Goal: Task Accomplishment & Management: Manage account settings

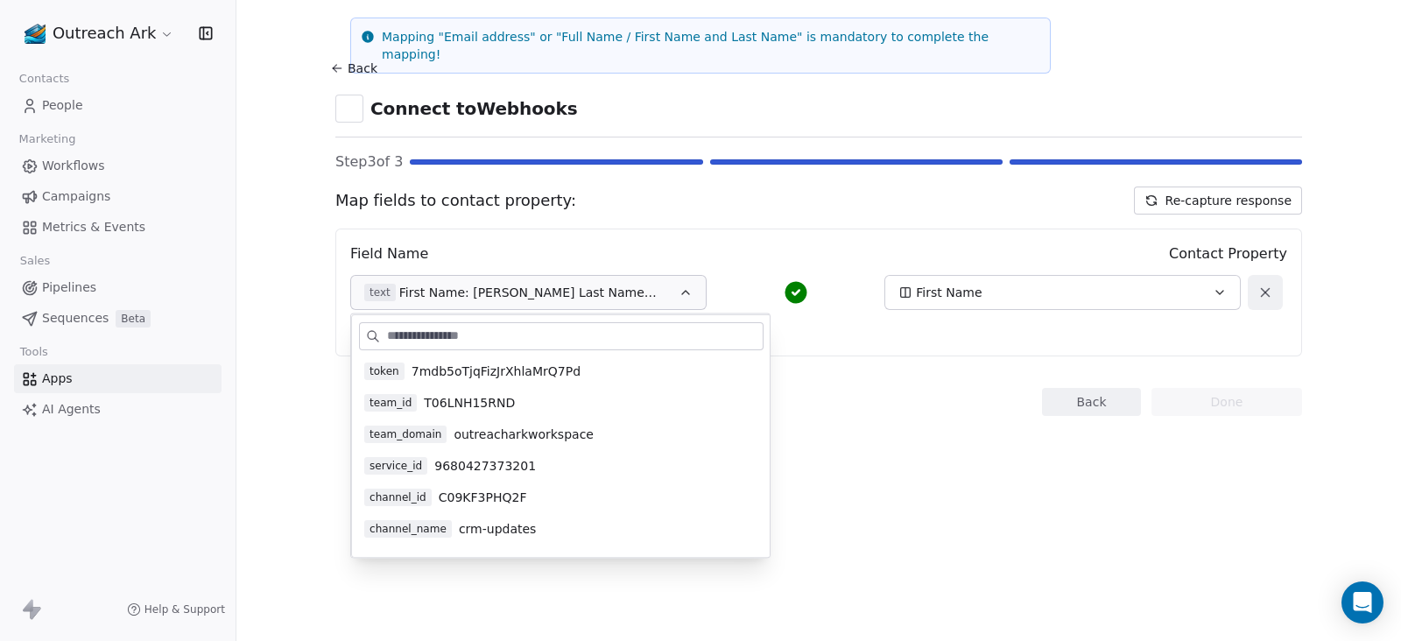
scroll to position [189, 0]
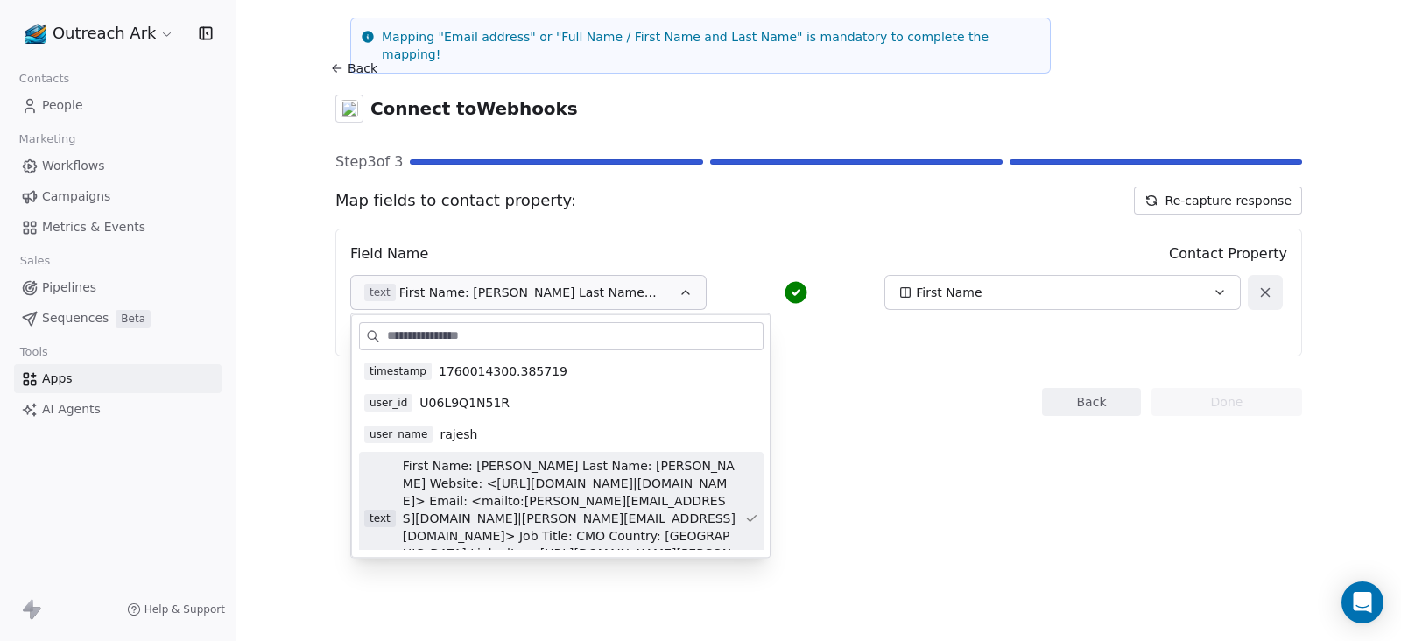
click at [84, 102] on link "People" at bounding box center [117, 105] width 207 height 29
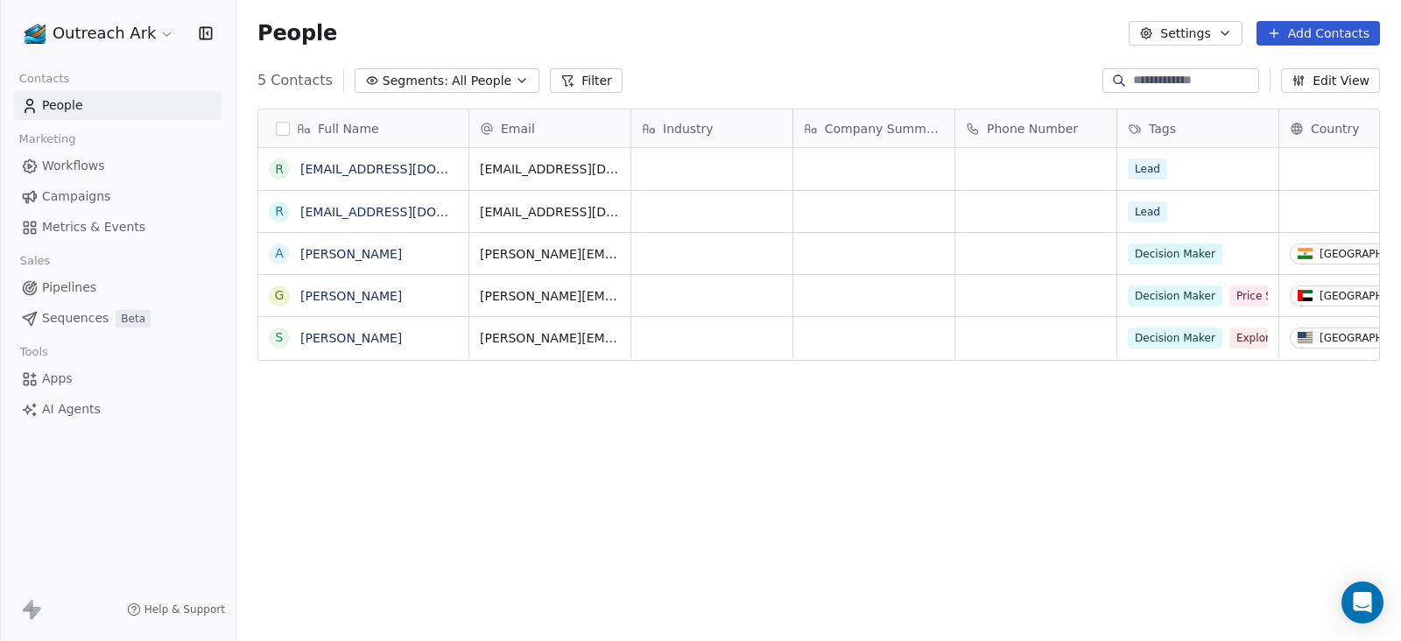
scroll to position [546, 1147]
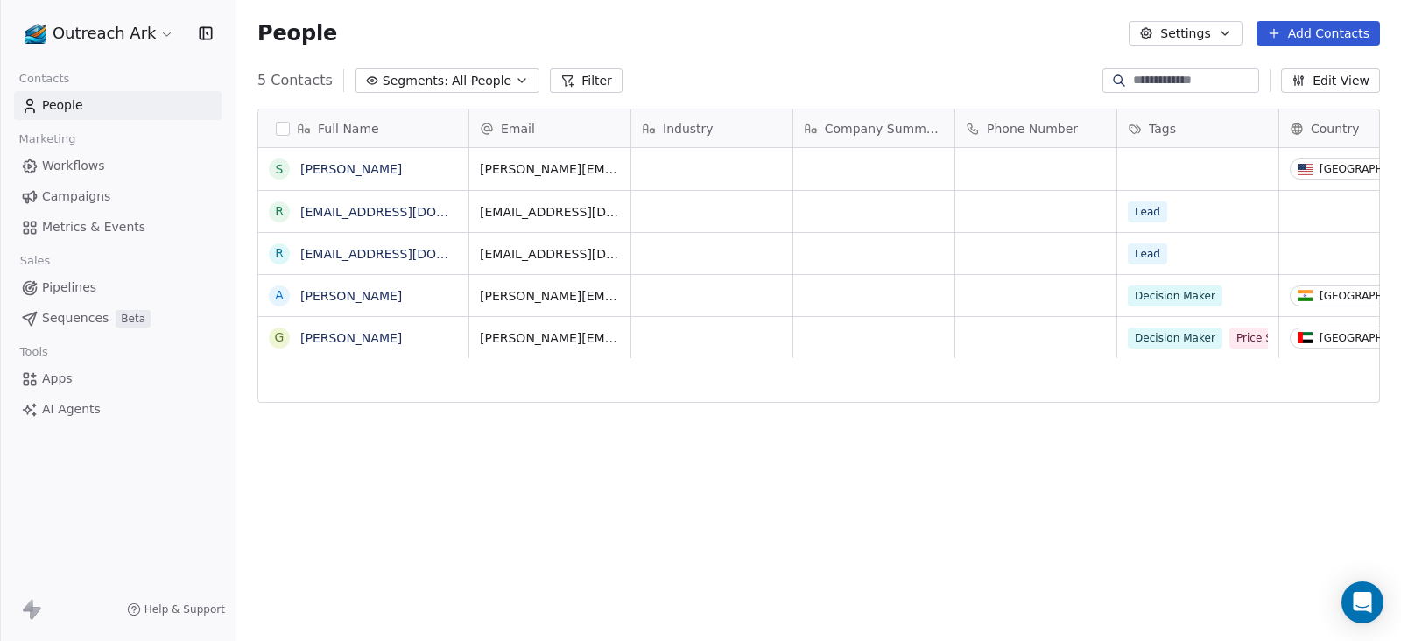
scroll to position [546, 1147]
click at [462, 82] on span "All People" at bounding box center [482, 81] width 60 height 18
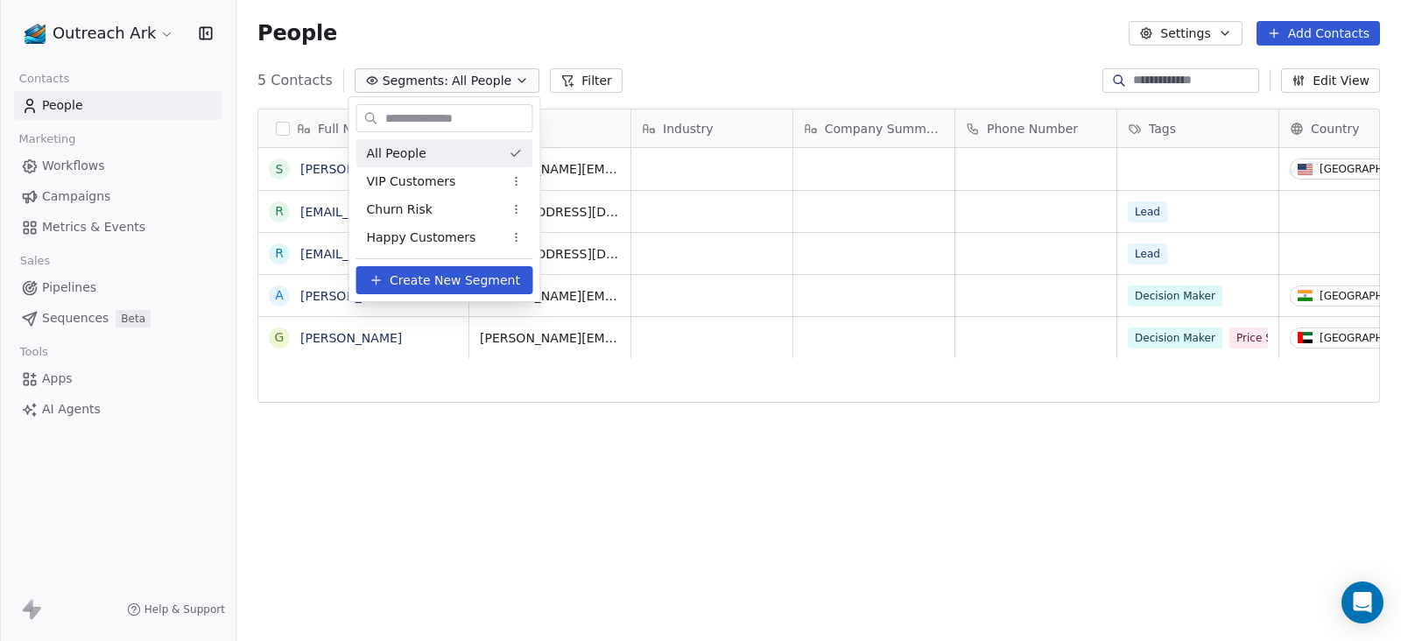
click at [651, 47] on html "Outreach Ark Contacts People Marketing Workflows Campaigns Metrics & Events Sal…" at bounding box center [700, 320] width 1401 height 641
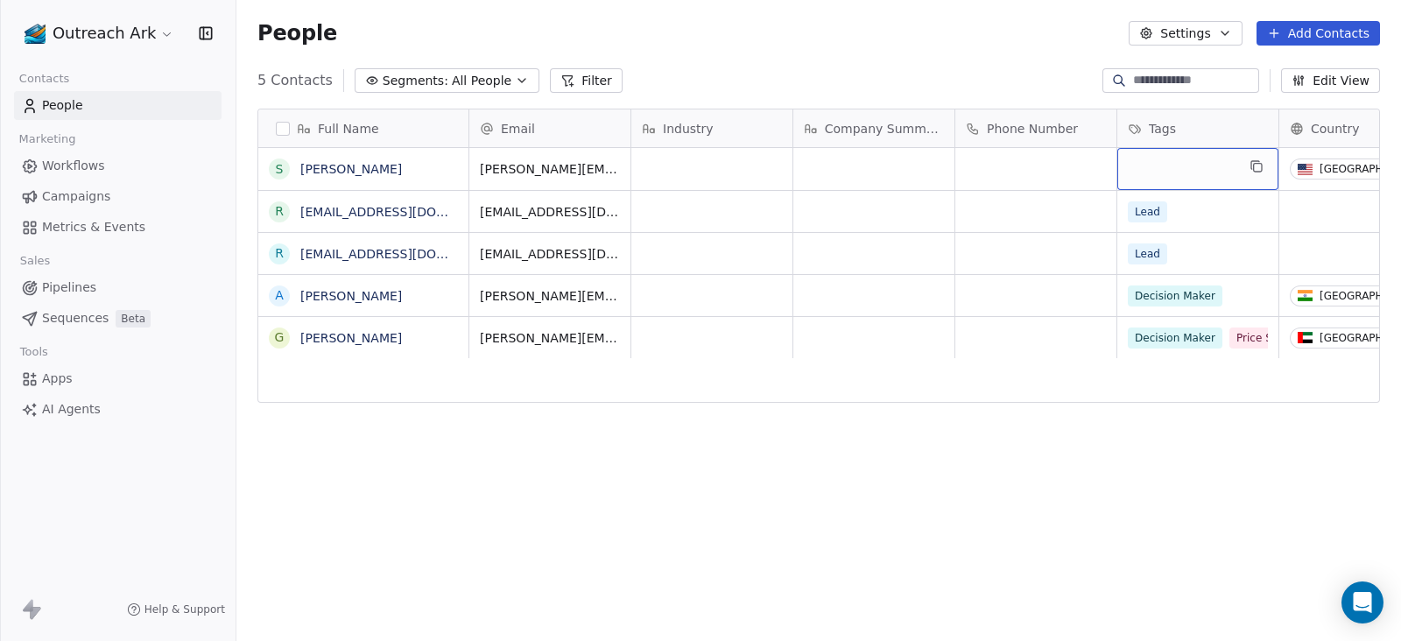
click at [1158, 169] on div "grid" at bounding box center [1197, 169] width 161 height 42
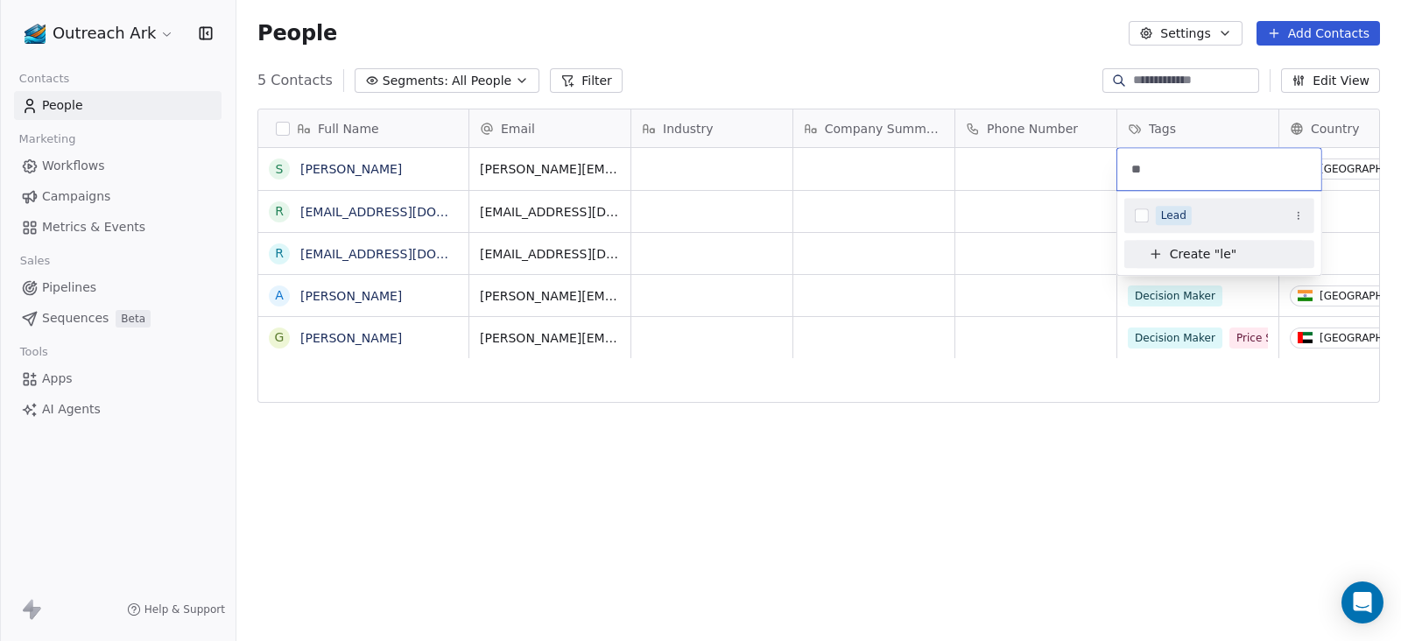
type input "**"
click at [1163, 212] on div "Lead" at bounding box center [1173, 215] width 25 height 16
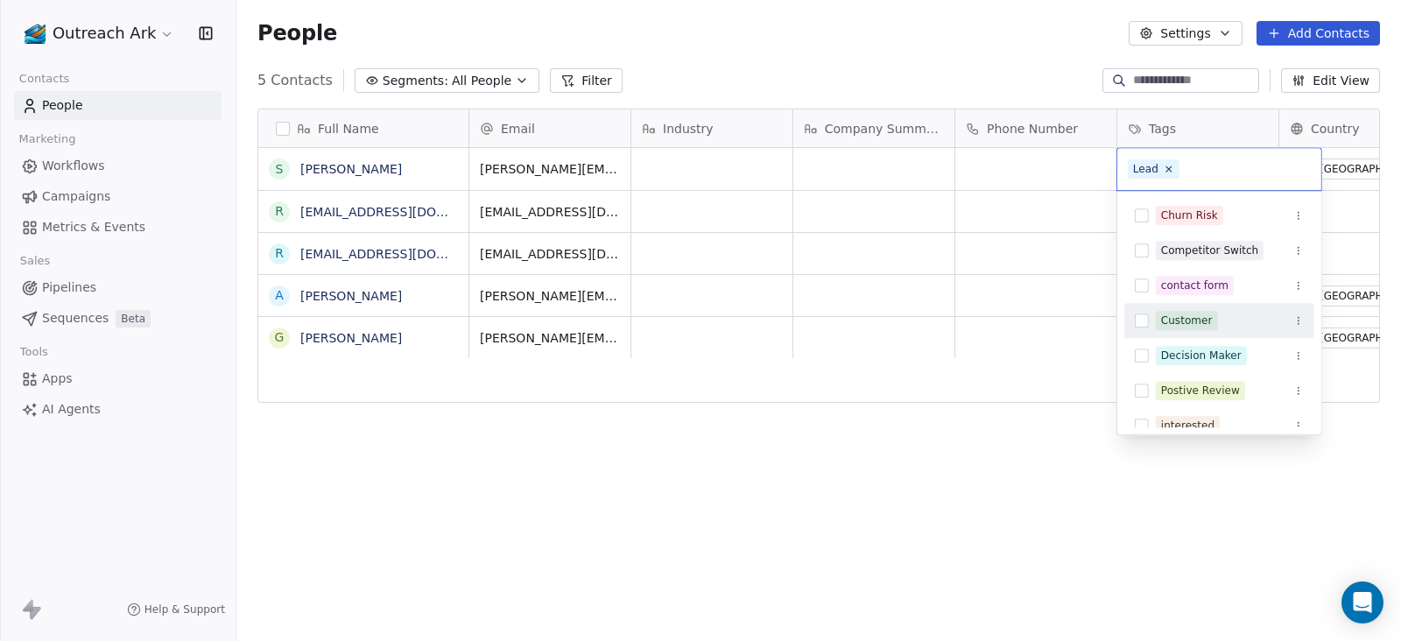
click at [966, 502] on html "Outreach Ark Contacts People Marketing Workflows Campaigns Metrics & Events Sal…" at bounding box center [700, 320] width 1401 height 641
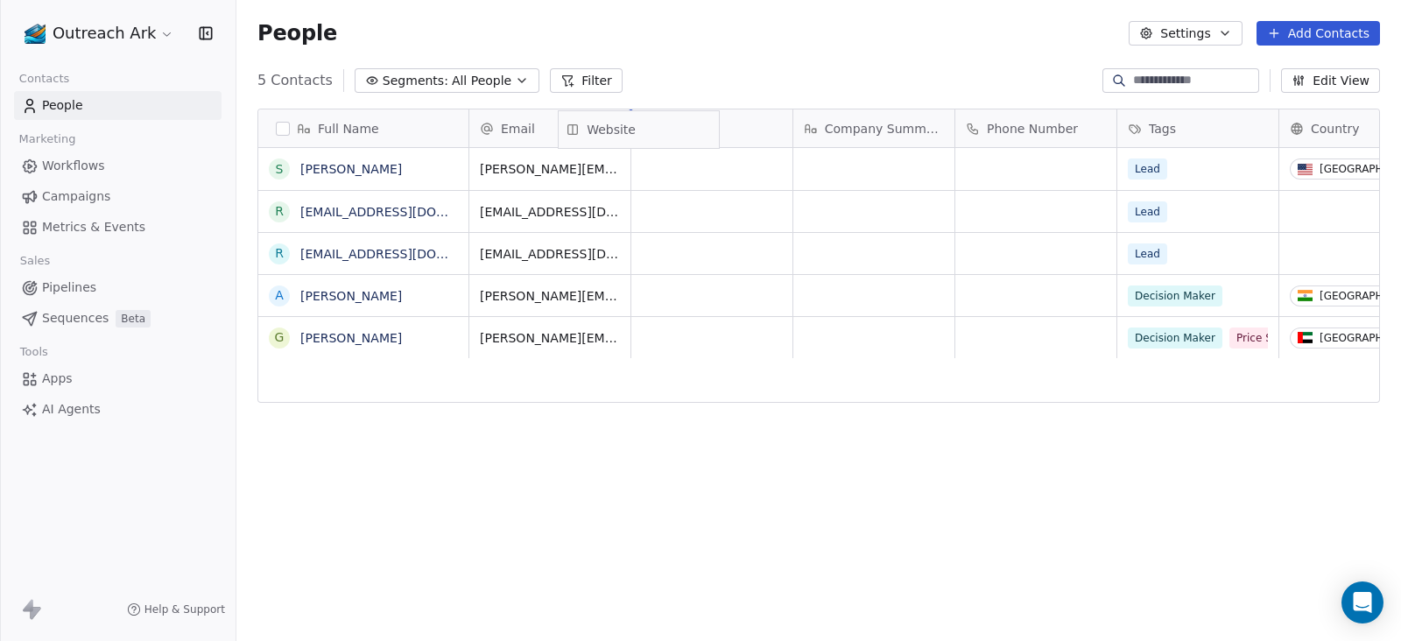
scroll to position [0, 0]
drag, startPoint x: 1234, startPoint y: 130, endPoint x: 706, endPoint y: 127, distance: 528.8
click at [706, 127] on div "Full Name S Sandy Crowley r rajeshezio77@gmail.com r rajesh@outreachark.com A A…" at bounding box center [818, 256] width 1121 height 294
click at [706, 127] on span "Website" at bounding box center [683, 129] width 49 height 18
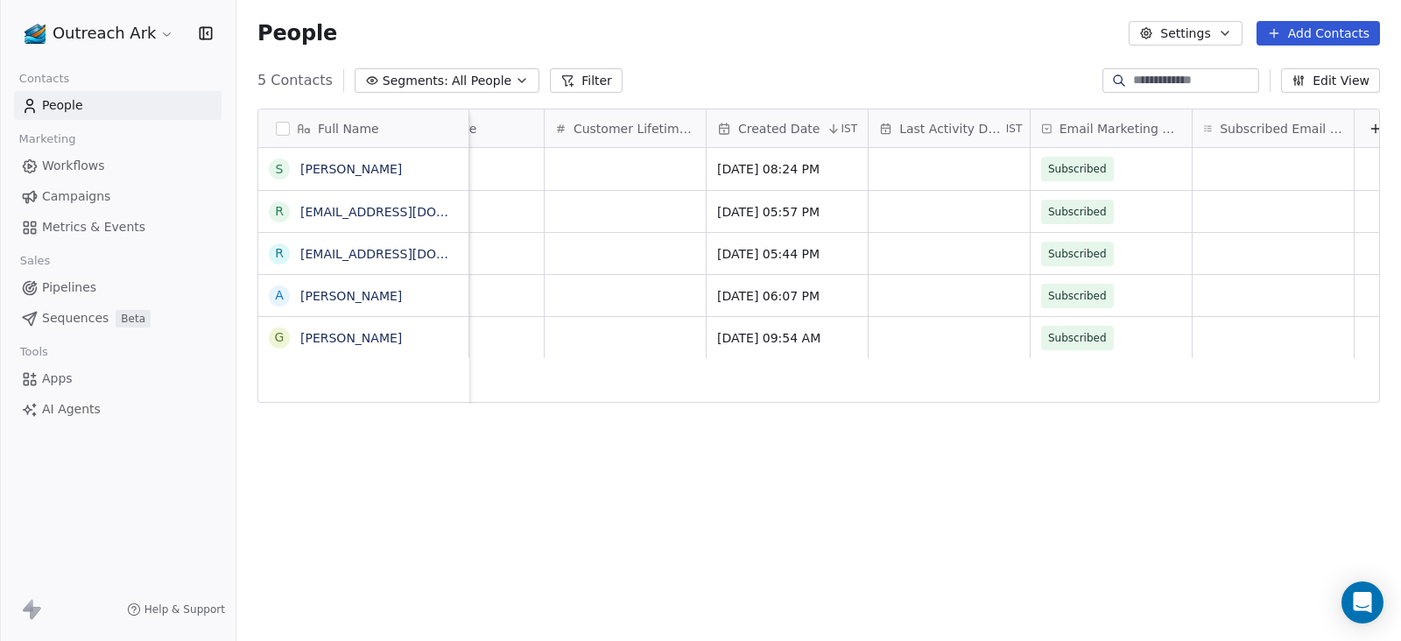
scroll to position [0, 1740]
click at [1334, 82] on button "Edit View" at bounding box center [1330, 80] width 99 height 25
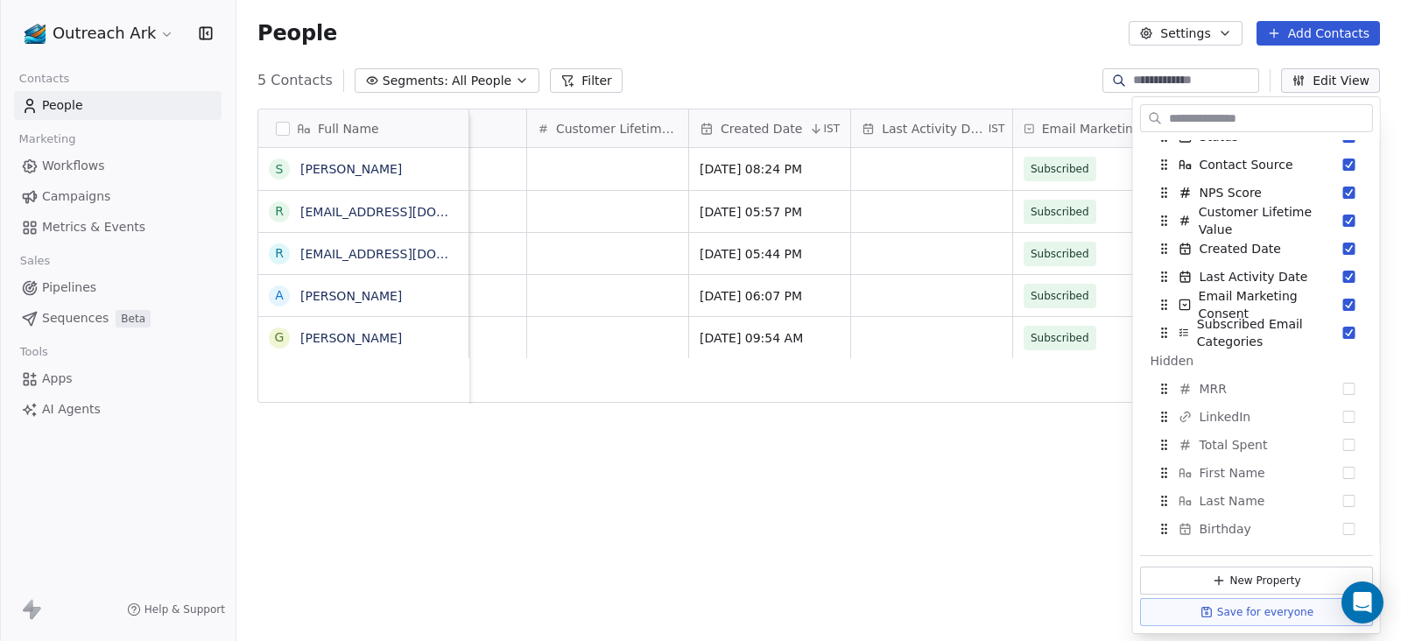
scroll to position [328, 0]
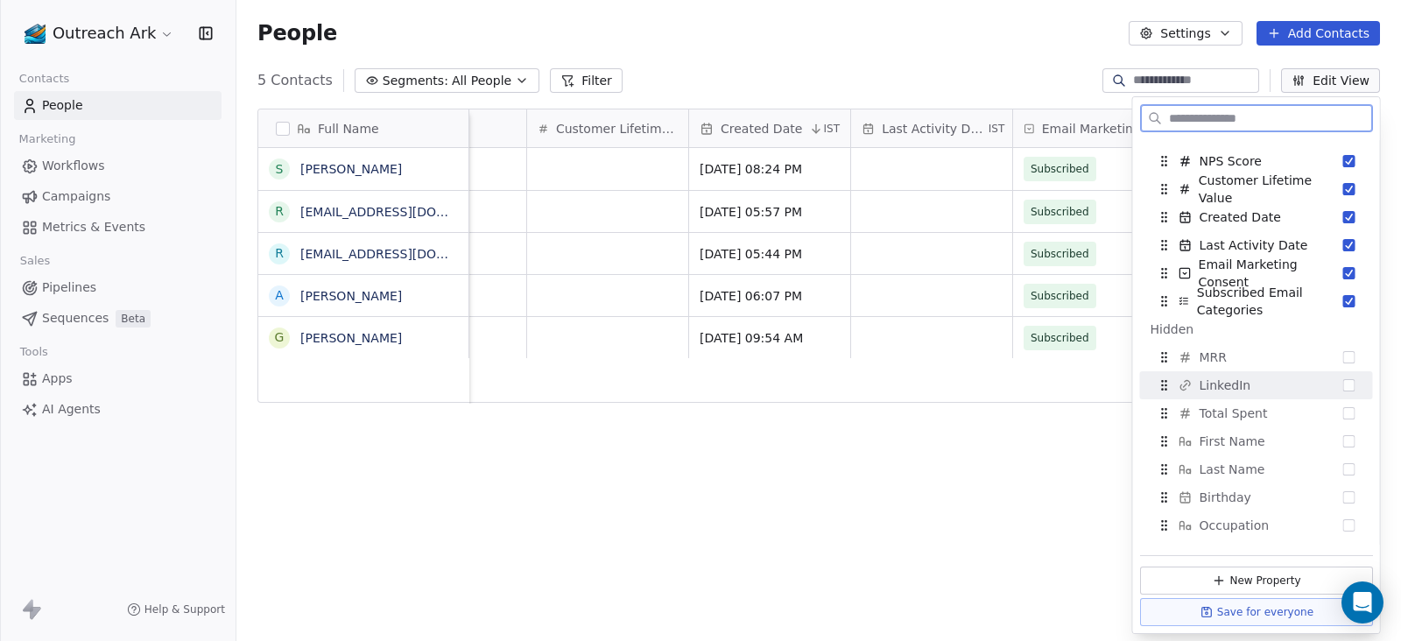
click at [1343, 387] on button "Suggestions" at bounding box center [1349, 385] width 12 height 12
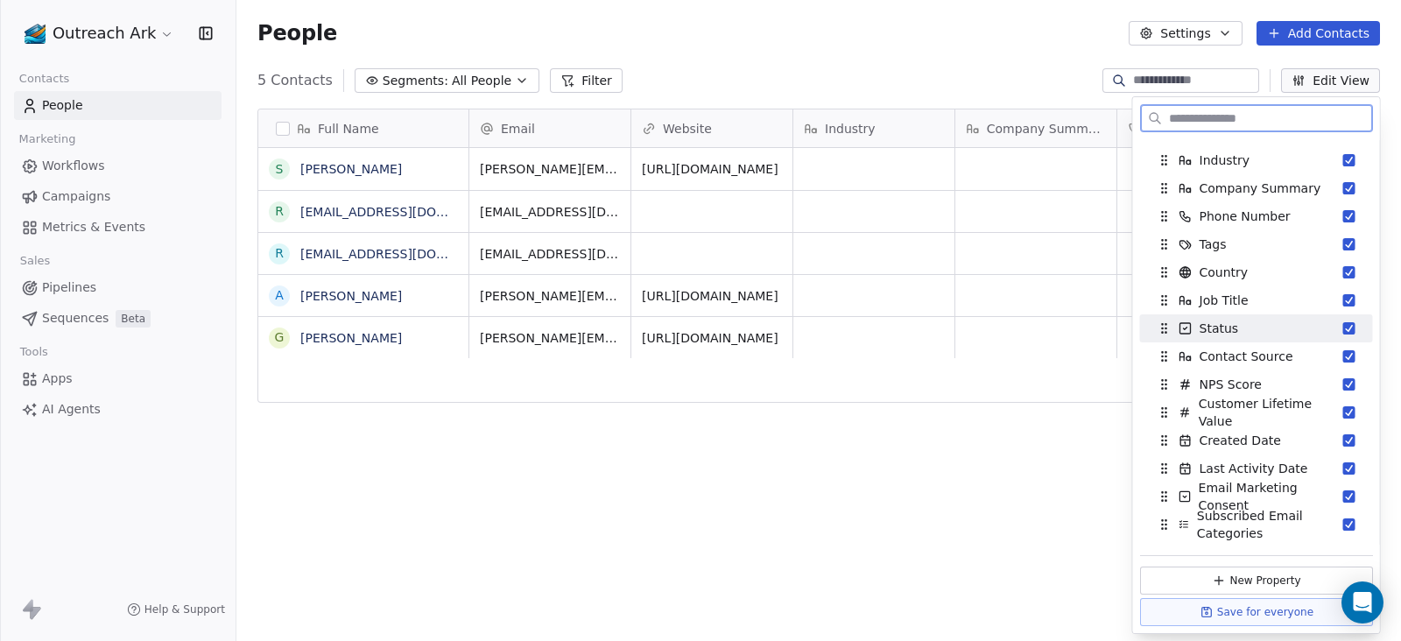
scroll to position [109, 0]
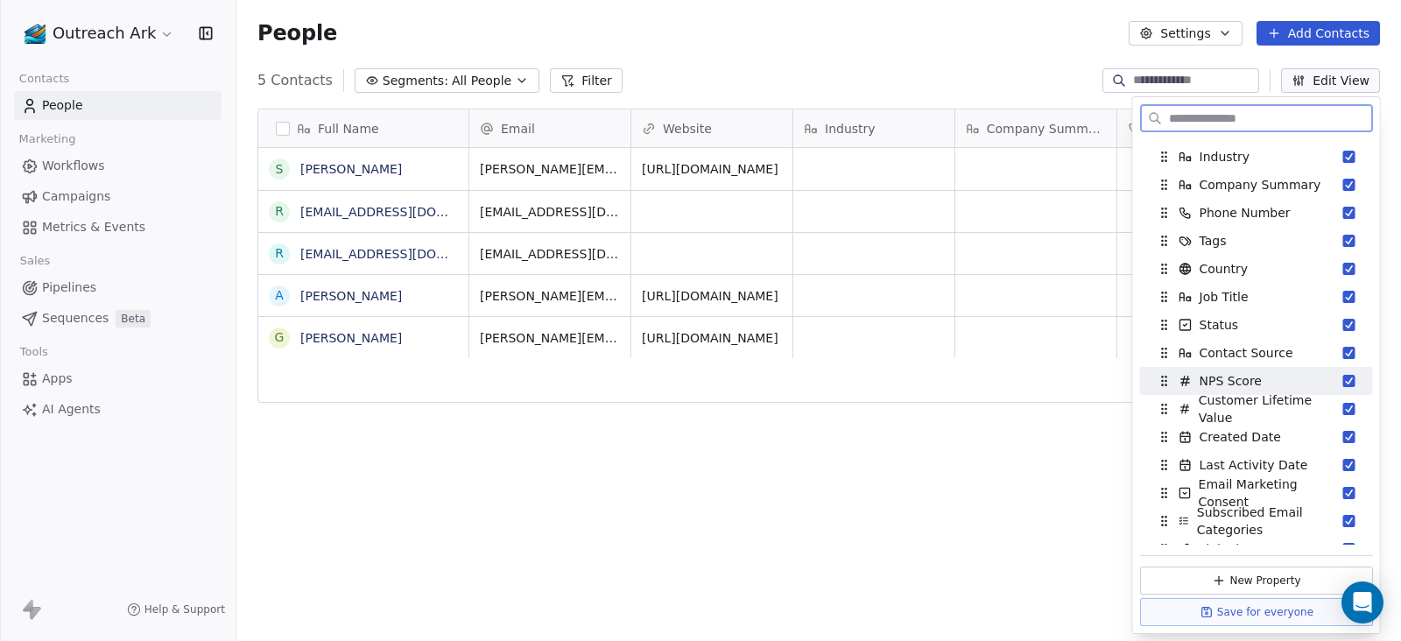
click at [1343, 383] on button "Suggestions" at bounding box center [1349, 381] width 12 height 12
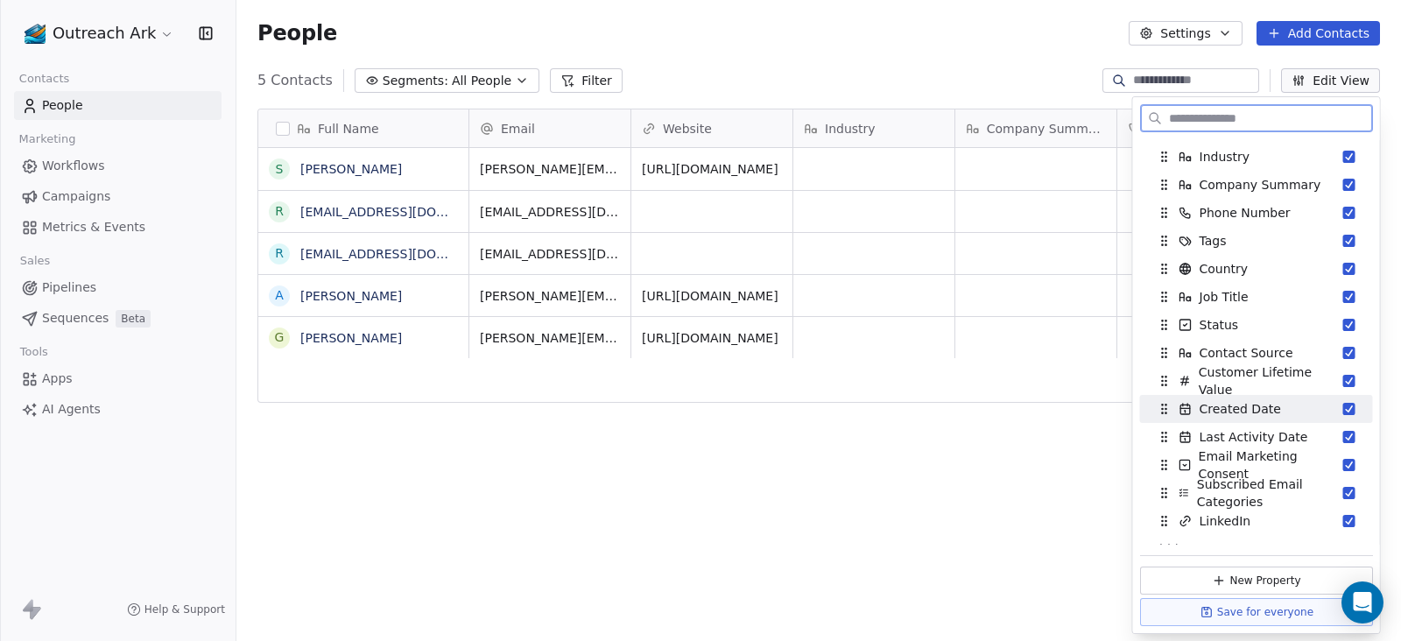
click at [1343, 404] on button "Suggestions" at bounding box center [1349, 409] width 12 height 12
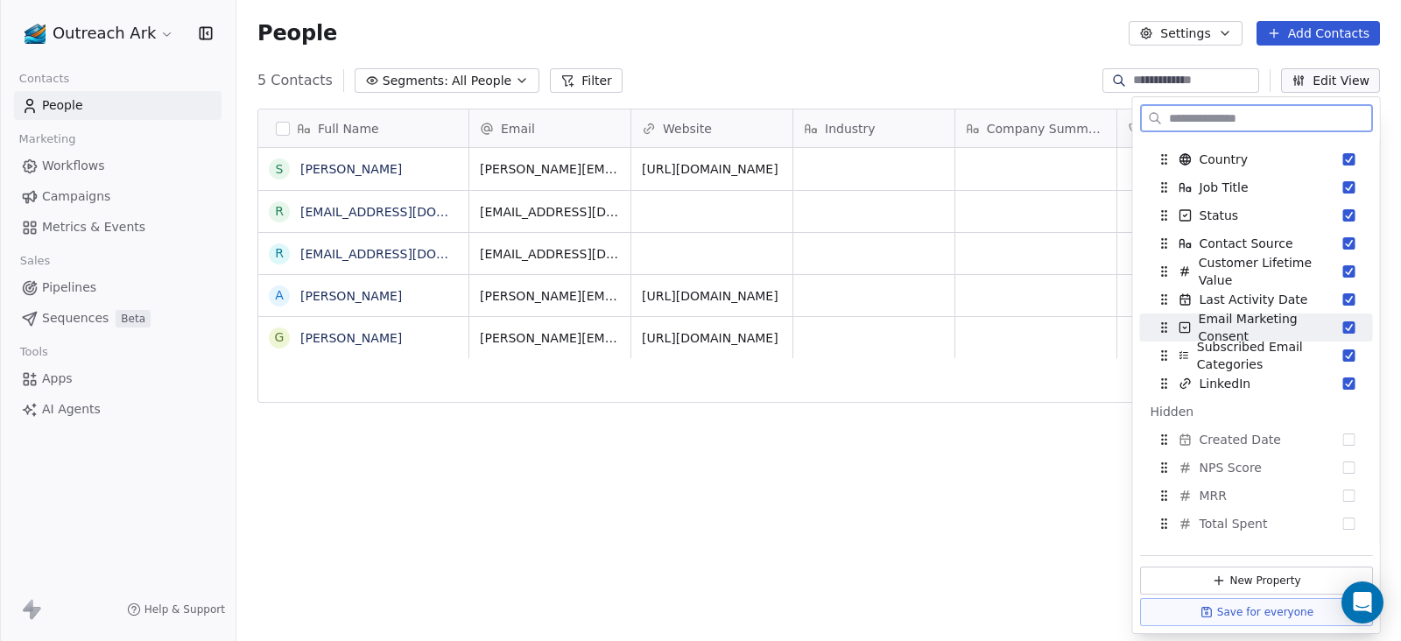
scroll to position [218, 0]
click at [1343, 439] on button "Suggestions" at bounding box center [1349, 439] width 12 height 12
click at [1343, 352] on button "Suggestions" at bounding box center [1349, 355] width 12 height 12
click at [1343, 326] on button "Suggestions" at bounding box center [1349, 327] width 12 height 12
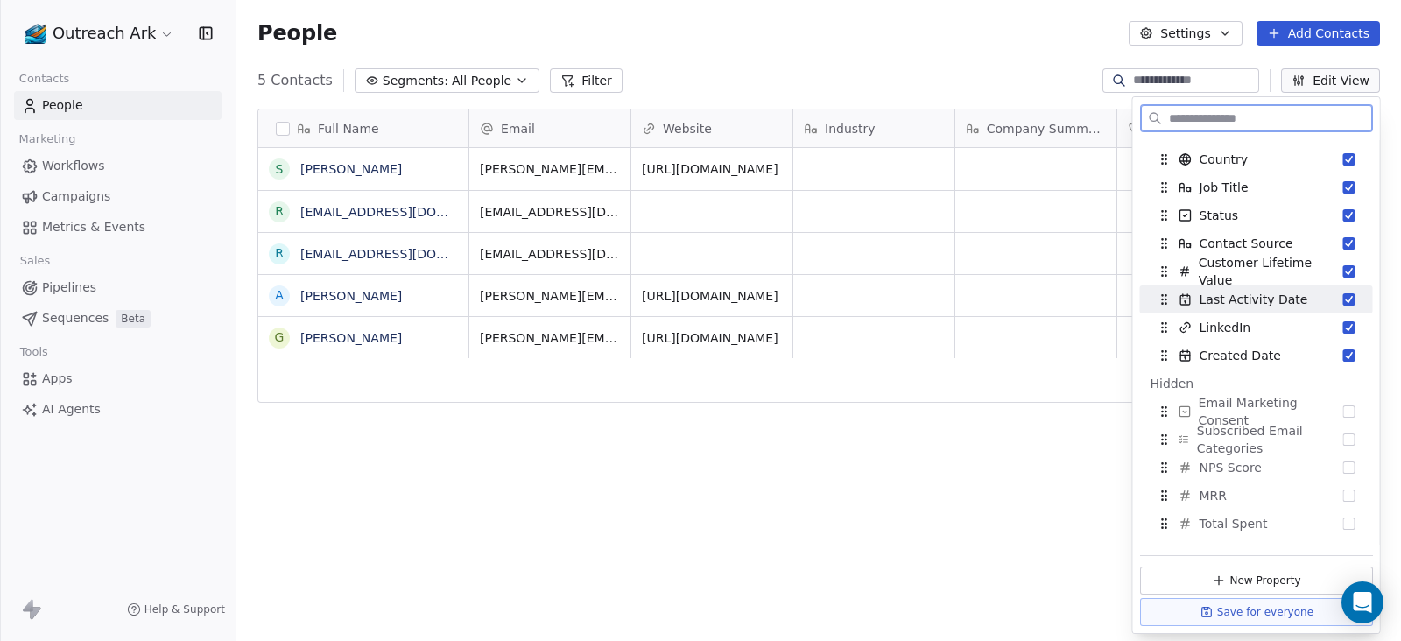
click at [1343, 299] on button "Suggestions" at bounding box center [1349, 299] width 12 height 12
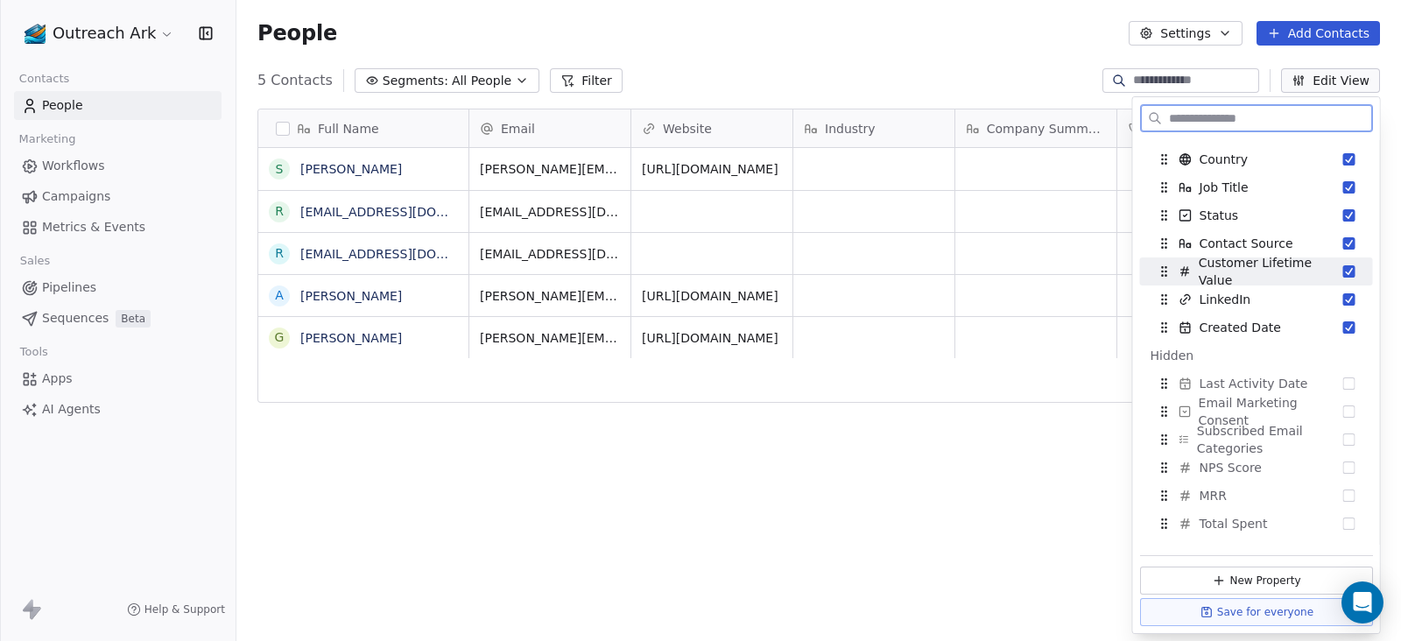
click at [1343, 267] on button "Suggestions" at bounding box center [1349, 271] width 12 height 12
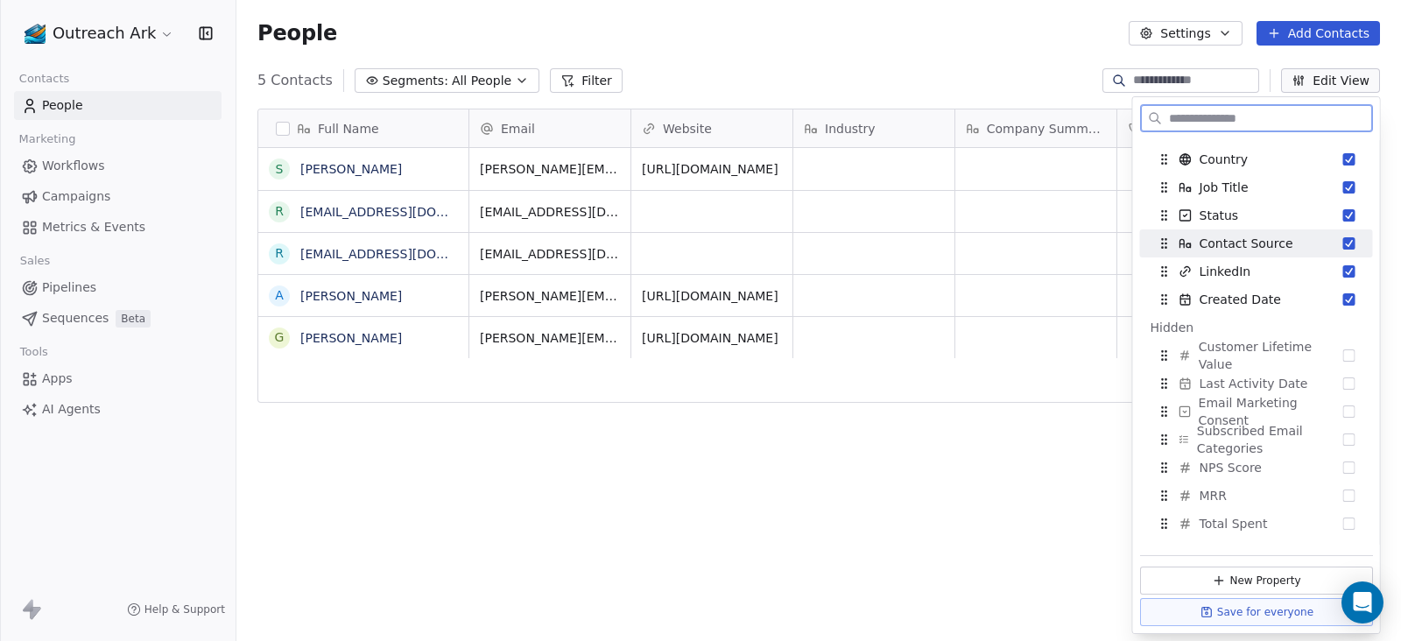
click at [1343, 246] on button "Suggestions" at bounding box center [1349, 243] width 12 height 12
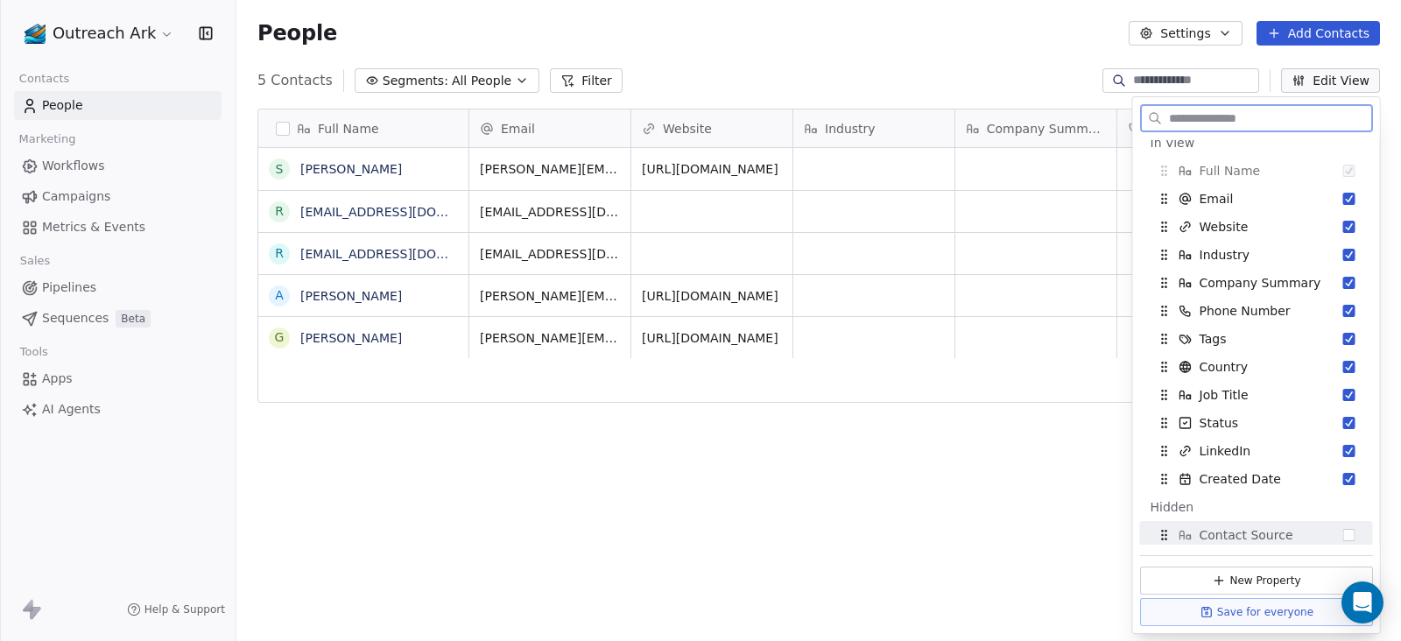
scroll to position [0, 0]
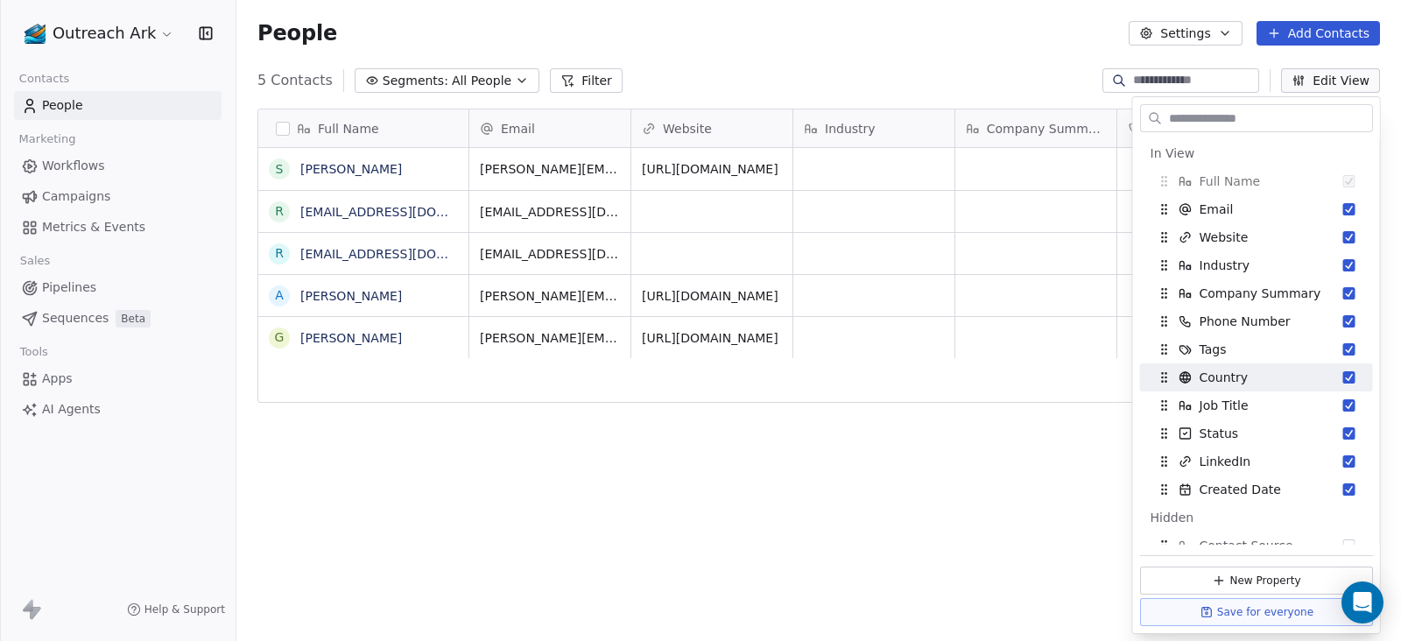
click at [1021, 447] on div "Full Name S Sandy Crowley r rajeshezio77@gmail.com r rajesh@outreachark.com A A…" at bounding box center [818, 377] width 1164 height 564
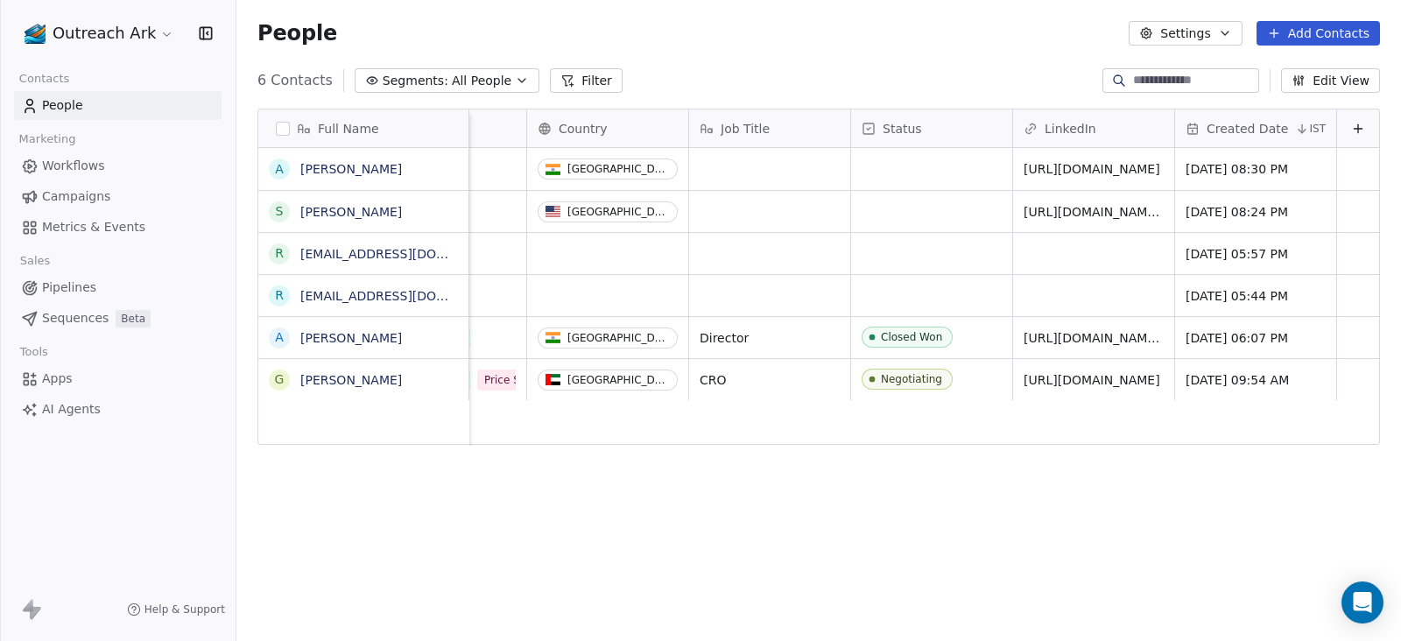
scroll to position [0, 931]
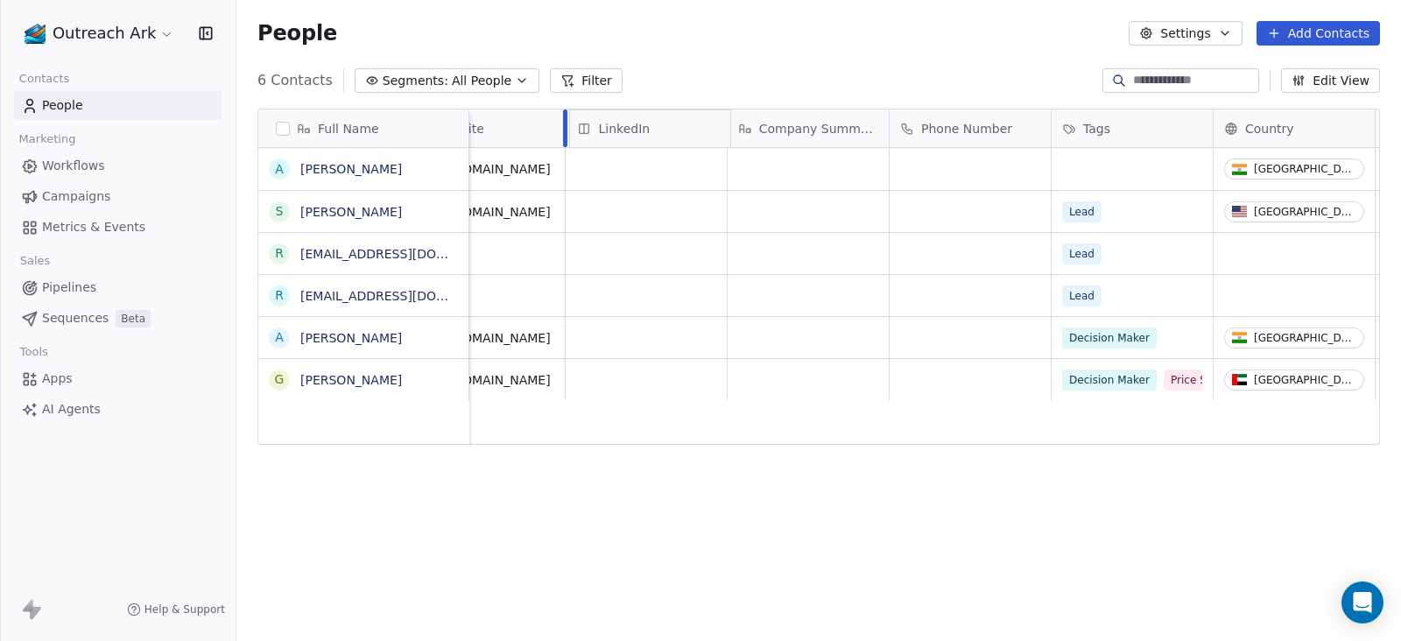
drag, startPoint x: 1042, startPoint y: 123, endPoint x: 640, endPoint y: 125, distance: 401.8
click at [640, 125] on div "Full Name A [PERSON_NAME] S [PERSON_NAME] r [EMAIL_ADDRESS][DOMAIN_NAME] [PERSO…" at bounding box center [818, 277] width 1121 height 336
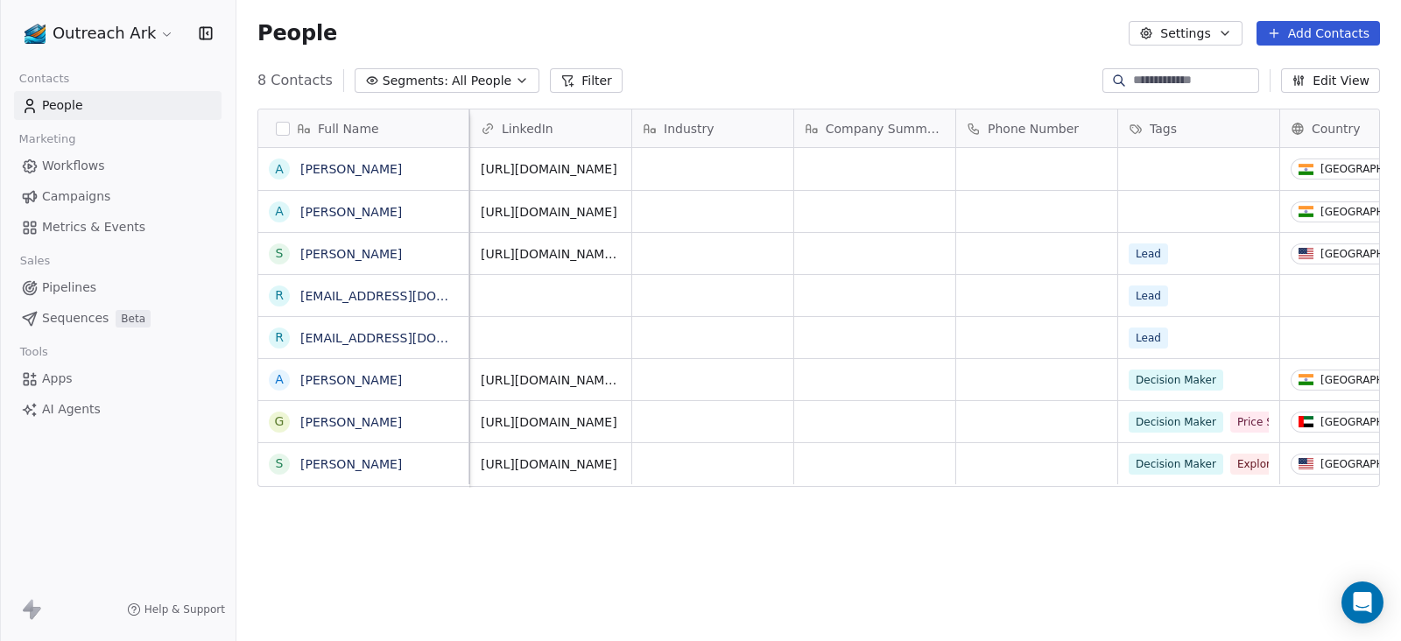
scroll to position [0, 324]
drag, startPoint x: 1164, startPoint y: 125, endPoint x: 1102, endPoint y: 132, distance: 62.5
click at [1126, 130] on div "Full Name A [PERSON_NAME] A [PERSON_NAME] S [PERSON_NAME] r [EMAIL_ADDRESS][DOM…" at bounding box center [818, 298] width 1121 height 378
drag, startPoint x: 1039, startPoint y: 127, endPoint x: 805, endPoint y: 124, distance: 234.6
click at [822, 124] on div "Full Name A [PERSON_NAME] A [PERSON_NAME] S [PERSON_NAME] r [EMAIL_ADDRESS][DOM…" at bounding box center [818, 298] width 1121 height 378
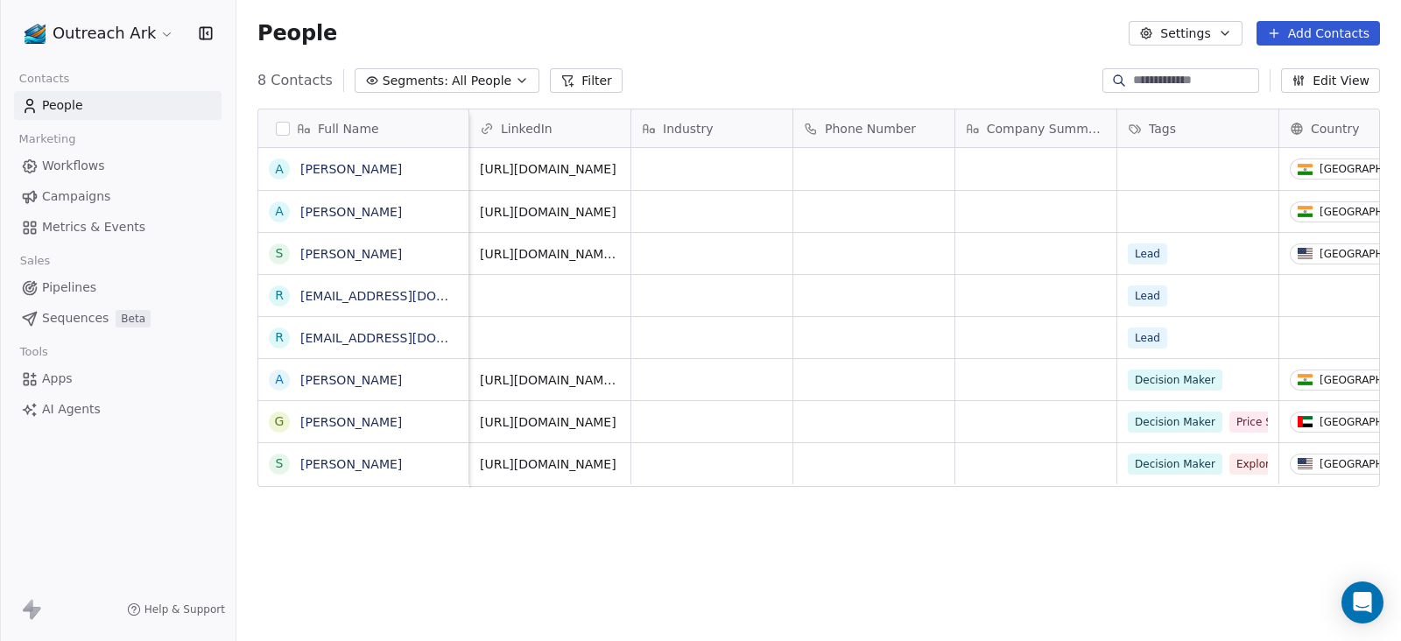
click at [680, 124] on span "Industry" at bounding box center [688, 129] width 51 height 18
click at [680, 124] on html "Outreach Ark Contacts People Marketing Workflows Campaigns Metrics & Events Sal…" at bounding box center [700, 320] width 1401 height 641
click at [863, 67] on html "Outreach Ark Contacts People Marketing Workflows Campaigns Metrics & Events Sal…" at bounding box center [700, 320] width 1401 height 641
drag, startPoint x: 1143, startPoint y: 124, endPoint x: 698, endPoint y: 129, distance: 445.6
click at [698, 129] on div "Full Name A [PERSON_NAME] A [PERSON_NAME] S [PERSON_NAME] r [EMAIL_ADDRESS][DOM…" at bounding box center [818, 298] width 1121 height 378
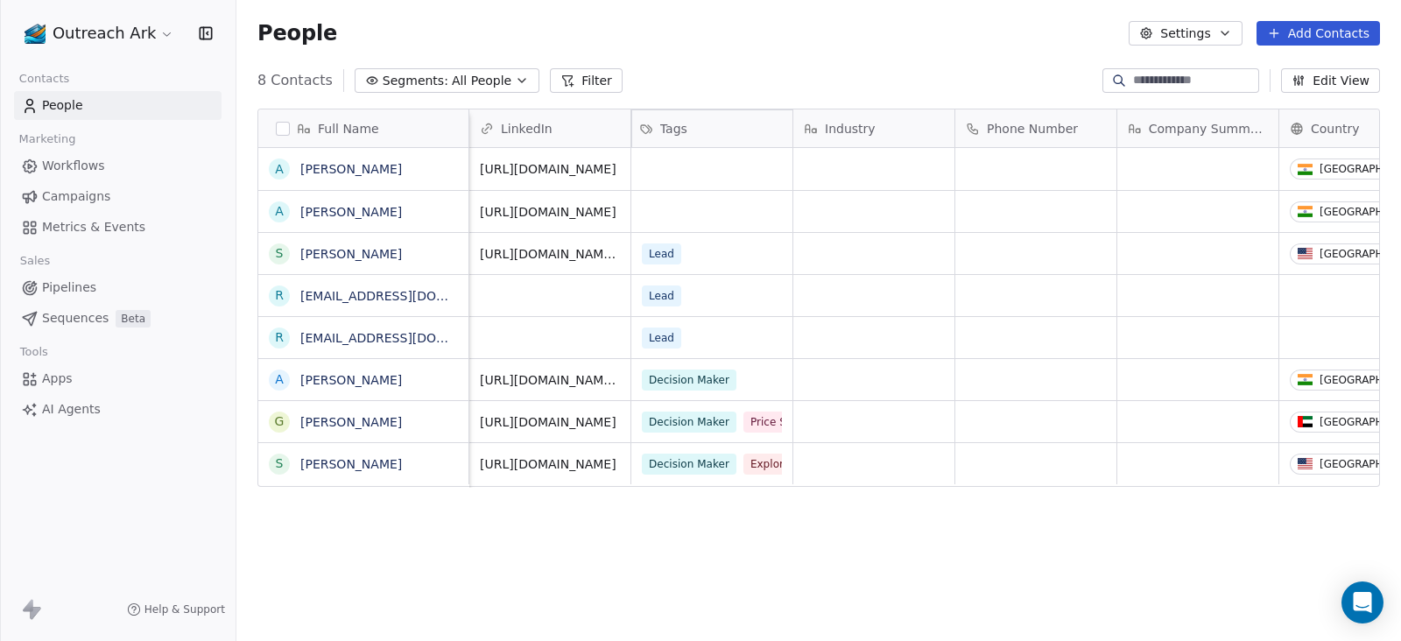
click at [698, 129] on div "Tags" at bounding box center [712, 128] width 162 height 39
click at [1318, 125] on div "Full Name A [PERSON_NAME] A [PERSON_NAME] S [PERSON_NAME] r [EMAIL_ADDRESS][DOM…" at bounding box center [818, 298] width 1121 height 378
drag, startPoint x: 1337, startPoint y: 126, endPoint x: 1177, endPoint y: 139, distance: 159.9
drag, startPoint x: 1313, startPoint y: 124, endPoint x: 881, endPoint y: 133, distance: 432.5
click at [881, 133] on div "Full Name A [PERSON_NAME] A [PERSON_NAME] S [PERSON_NAME] r [EMAIL_ADDRESS][DOM…" at bounding box center [818, 298] width 1121 height 378
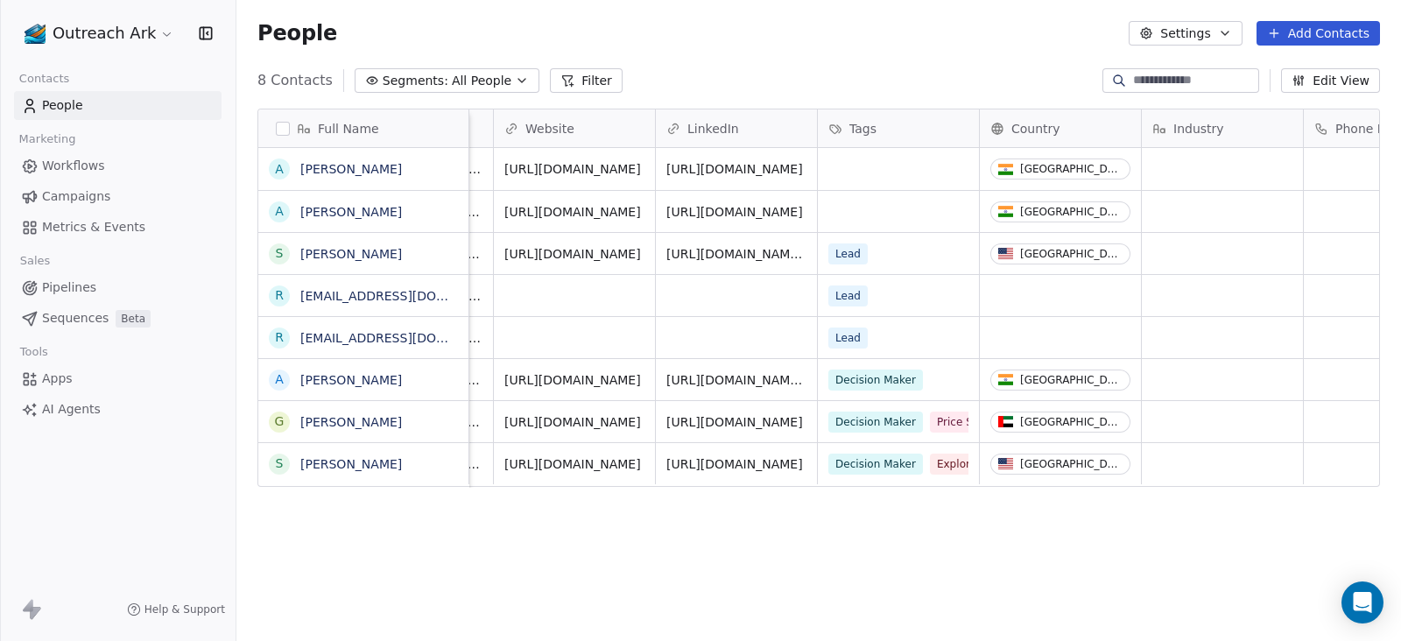
scroll to position [0, 137]
click at [876, 177] on div "grid" at bounding box center [899, 169] width 161 height 42
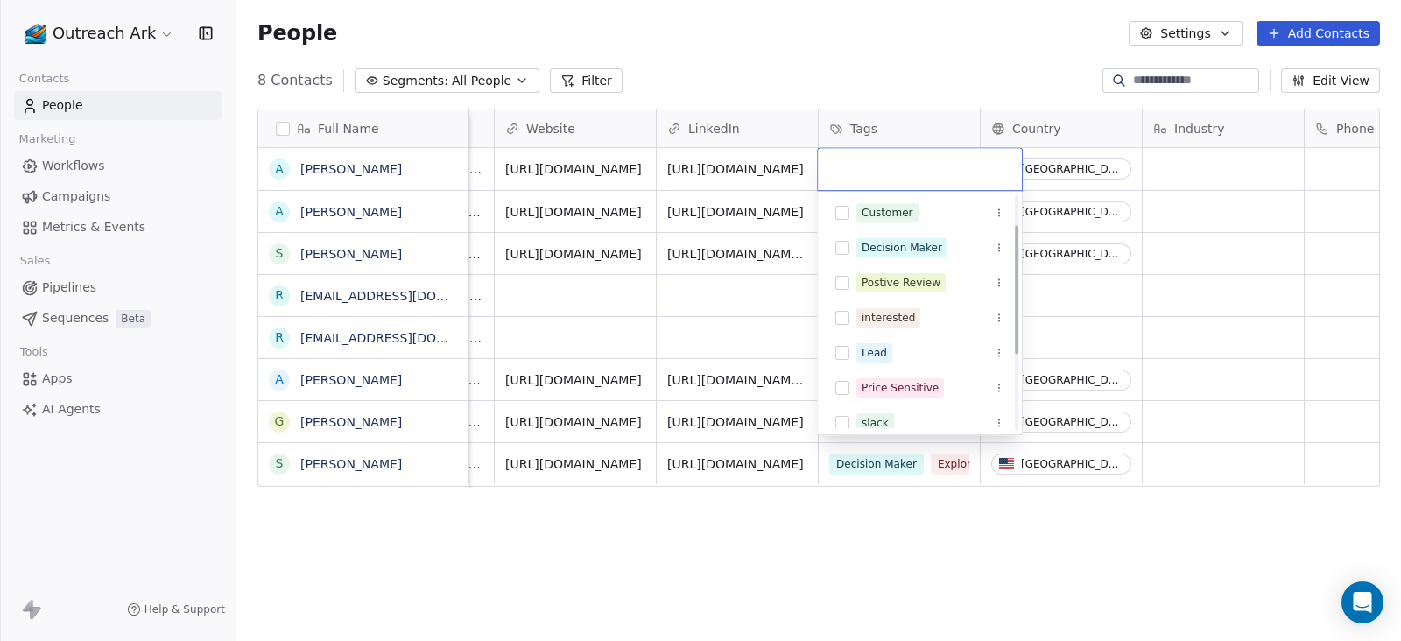
scroll to position [109, 0]
click at [918, 41] on html "Outreach Ark Contacts People Marketing Workflows Campaigns Metrics & Events Sal…" at bounding box center [700, 320] width 1401 height 641
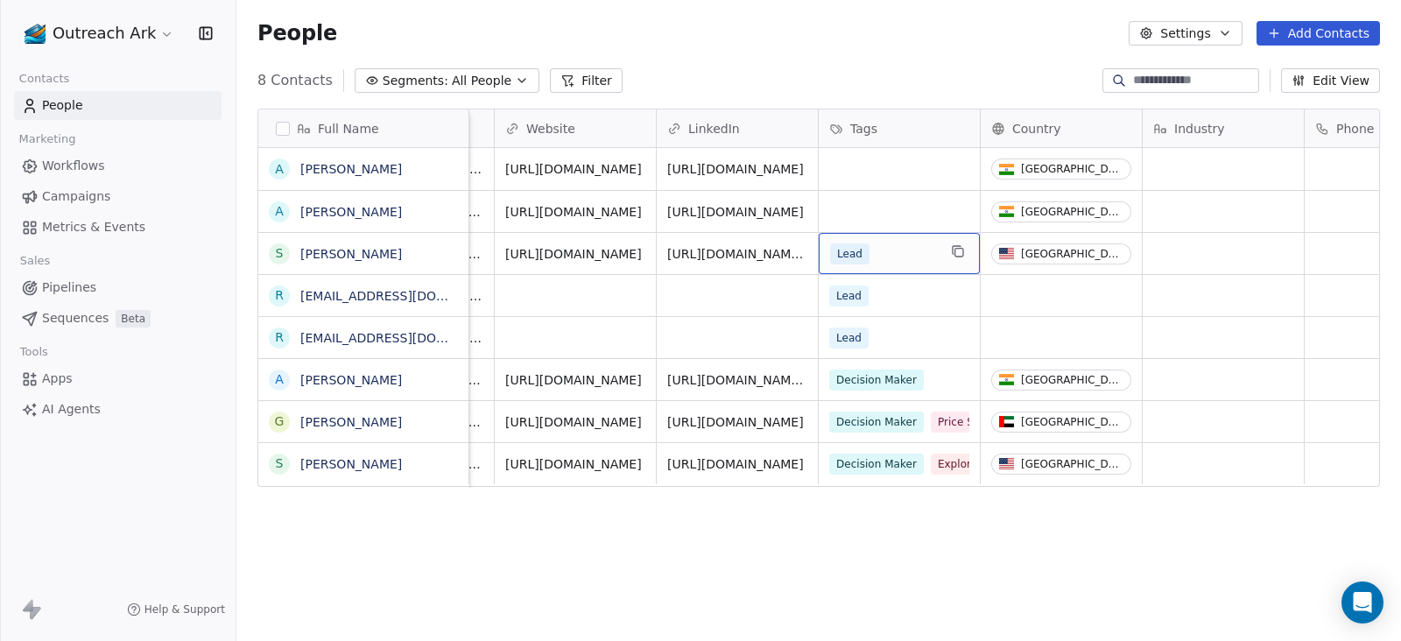
click at [880, 256] on div "Lead" at bounding box center [883, 253] width 107 height 21
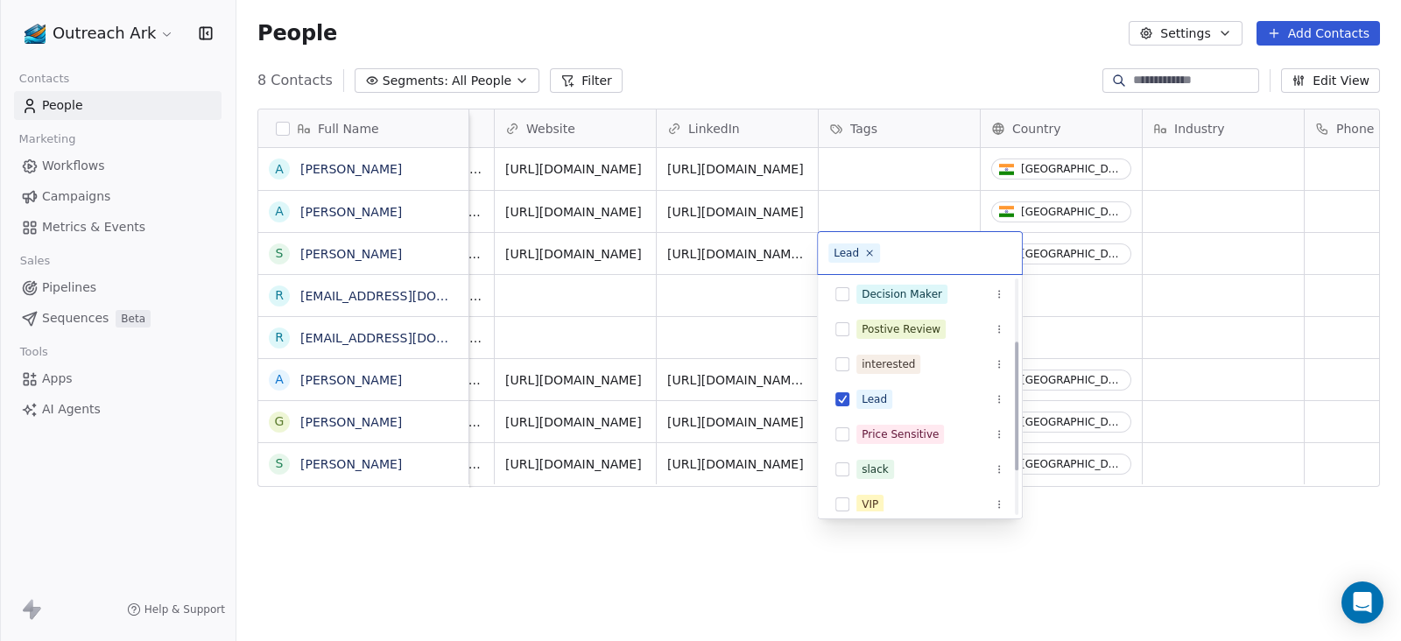
scroll to position [191, 0]
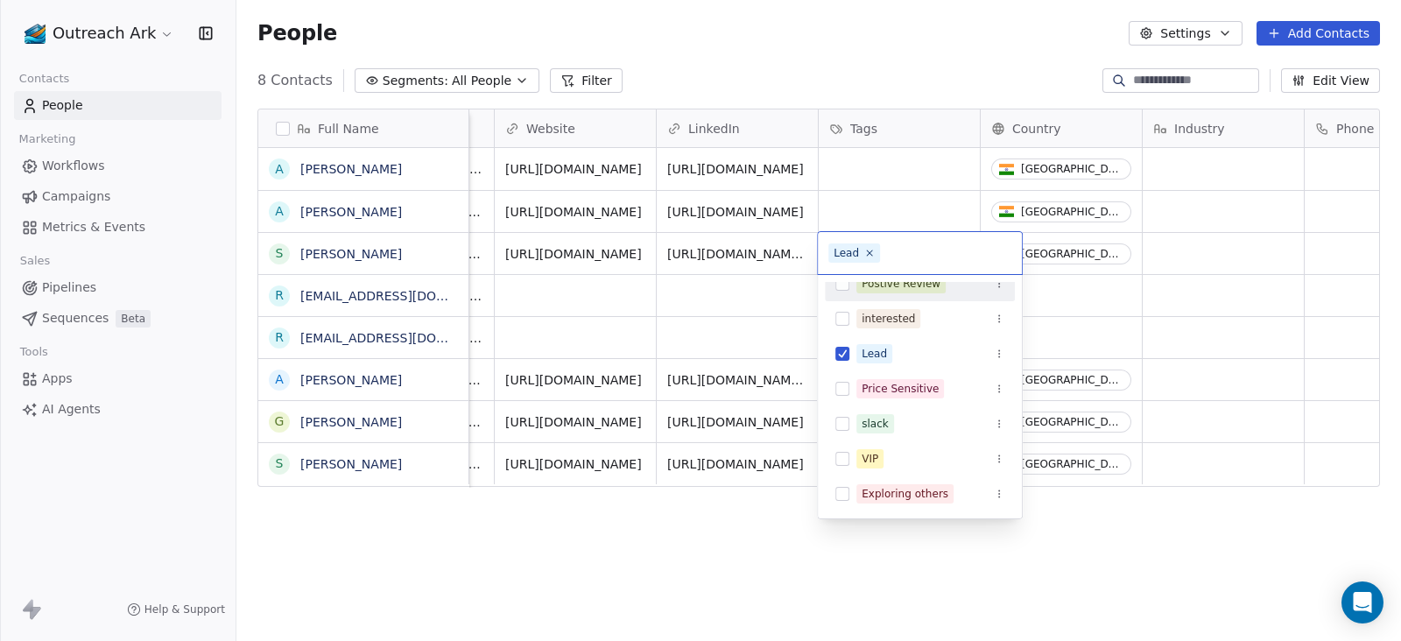
click at [922, 47] on html "Outreach Ark Contacts People Marketing Workflows Campaigns Metrics & Events Sal…" at bounding box center [700, 320] width 1401 height 641
